Goal: Transaction & Acquisition: Subscribe to service/newsletter

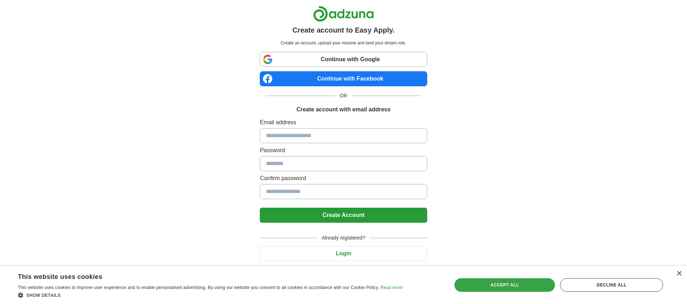
click at [495, 285] on div "Accept all" at bounding box center [504, 285] width 101 height 14
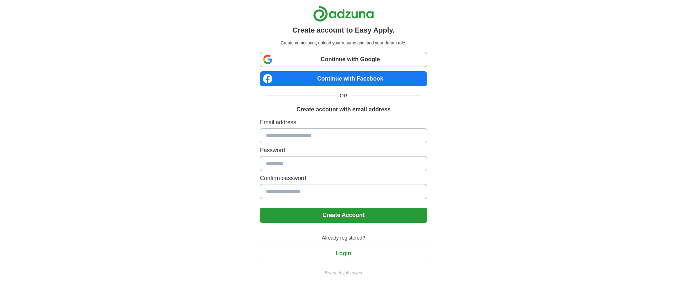
click at [358, 274] on p "Return to job advert" at bounding box center [343, 272] width 167 height 6
click at [396, 61] on link "Continue with Google" at bounding box center [343, 59] width 167 height 15
